Goal: Obtain resource: Download file/media

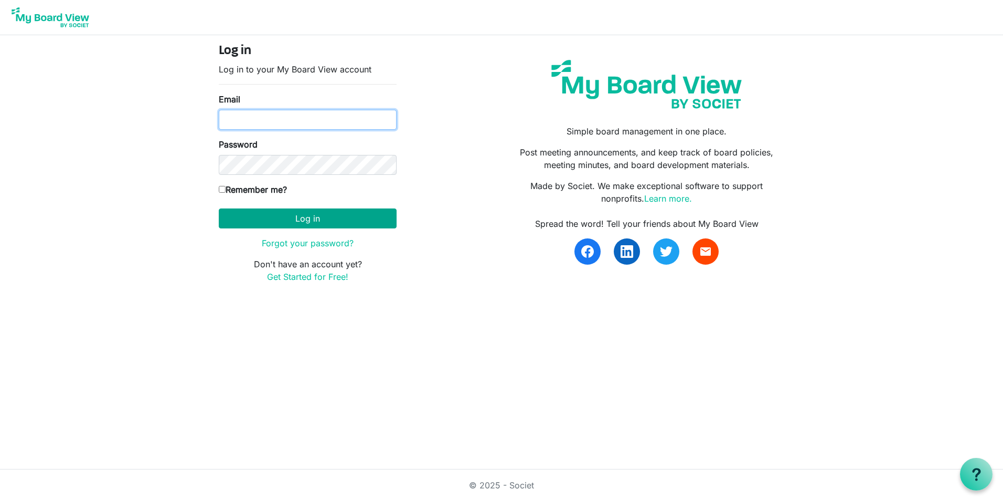
type input "kim@raisingthebar.org"
click at [287, 217] on button "Log in" at bounding box center [308, 218] width 178 height 20
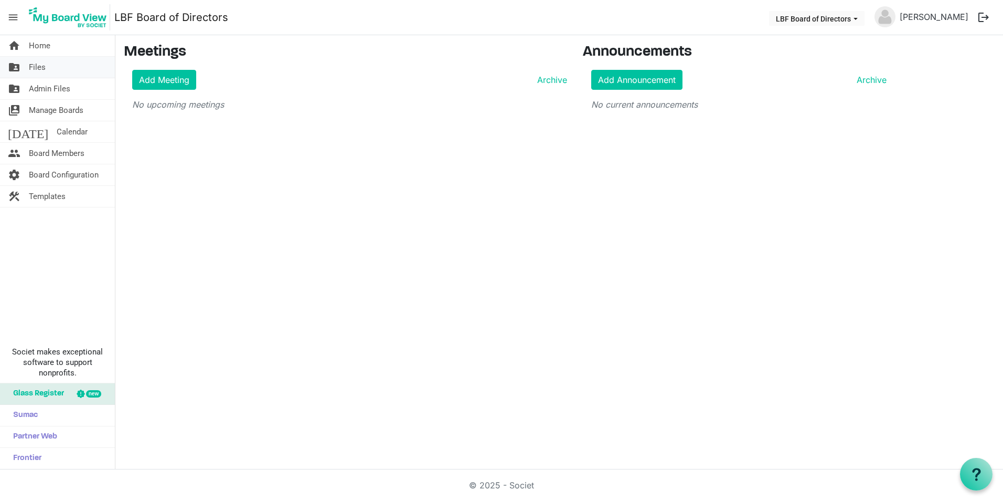
click at [38, 66] on span "Files" at bounding box center [37, 67] width 17 height 21
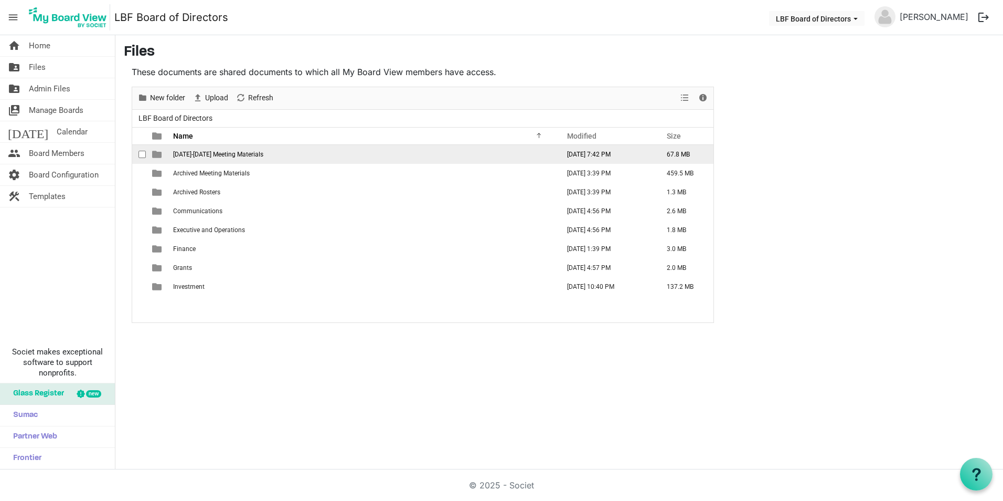
click at [219, 156] on span "[DATE]-[DATE] Meeting Materials" at bounding box center [218, 154] width 90 height 7
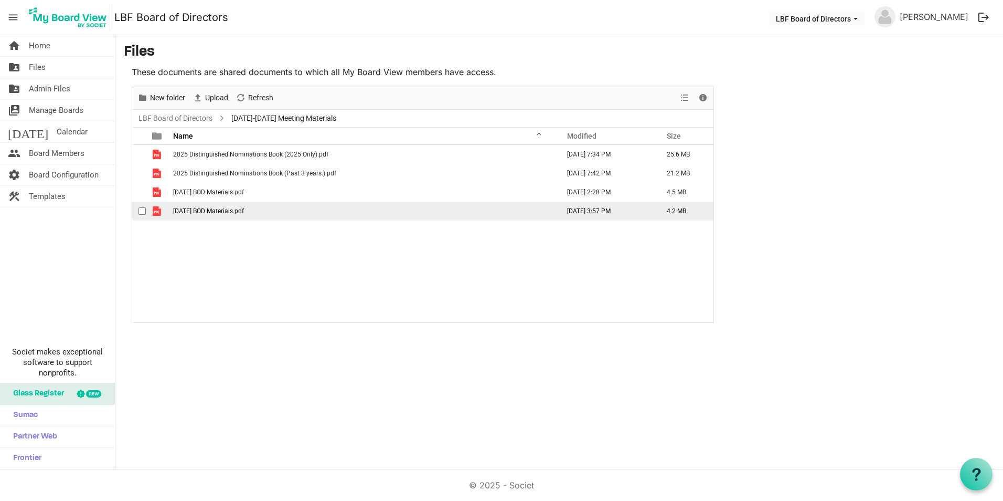
click at [213, 209] on span "[DATE] BOD Materials.pdf" at bounding box center [208, 210] width 71 height 7
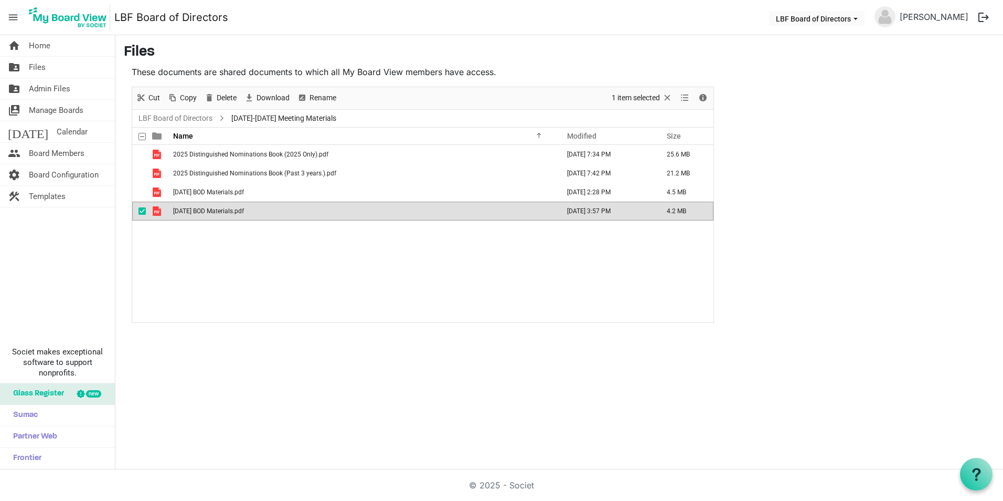
click at [276, 212] on td "[DATE] BOD Materials.pdf" at bounding box center [363, 211] width 386 height 19
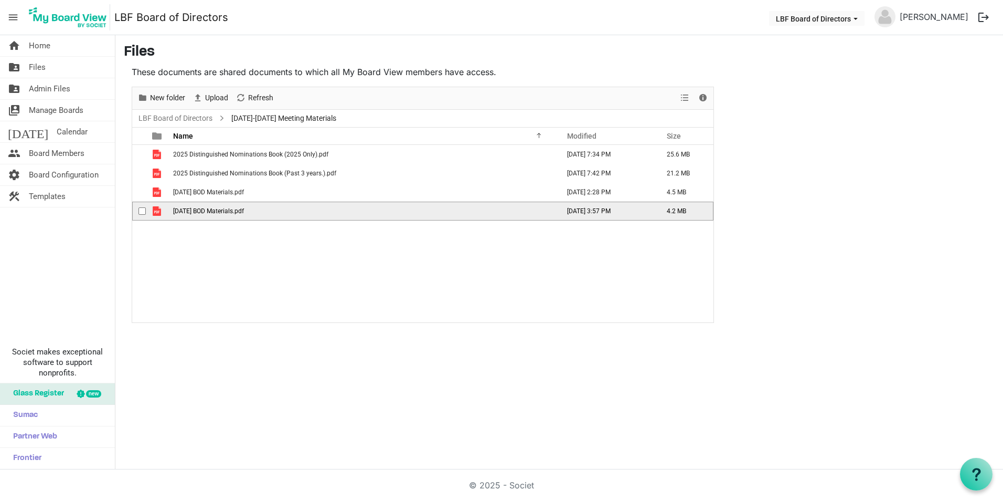
click at [276, 212] on td "[DATE] BOD Materials.pdf" at bounding box center [363, 211] width 386 height 19
